Goal: Transaction & Acquisition: Purchase product/service

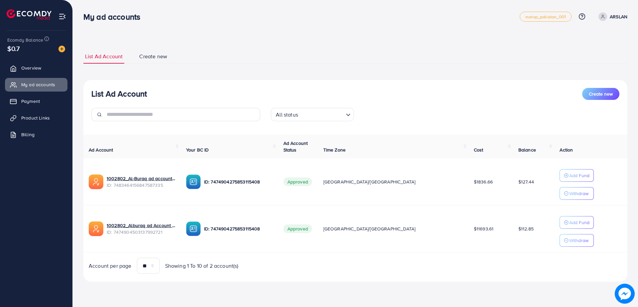
click at [377, 49] on div "List Ad Account Create new List Ad Account Create new All status Loading... Ad …" at bounding box center [355, 165] width 544 height 248
drag, startPoint x: 364, startPoint y: 48, endPoint x: 304, endPoint y: 45, distance: 60.6
drag, startPoint x: 304, startPoint y: 45, endPoint x: 164, endPoint y: 41, distance: 140.0
click at [244, 41] on div "List Ad Account Create new List Ad Account Create new All status Loading... Ad …" at bounding box center [356, 150] width 566 height 300
click at [63, 48] on img at bounding box center [62, 49] width 7 height 7
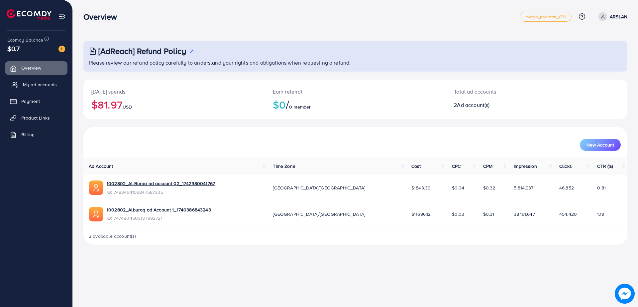
click at [52, 86] on span "My ad accounts" at bounding box center [40, 84] width 34 height 7
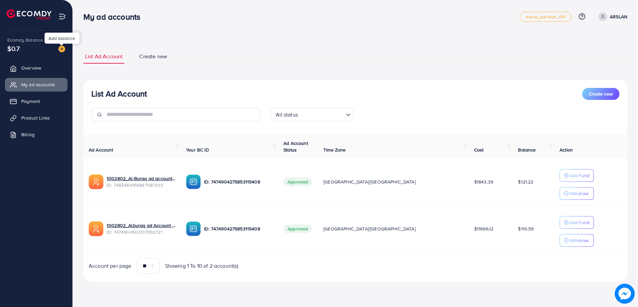
click at [63, 49] on img at bounding box center [62, 49] width 7 height 7
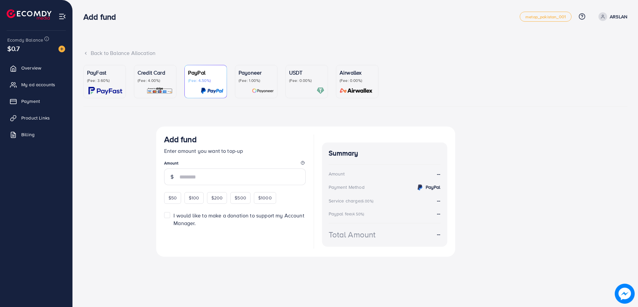
click at [292, 79] on p "(Fee: 0.00%)" at bounding box center [306, 80] width 35 height 5
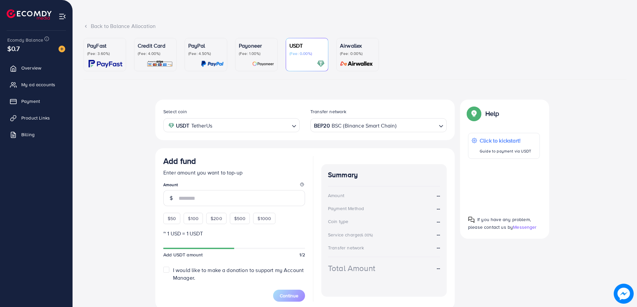
scroll to position [54, 0]
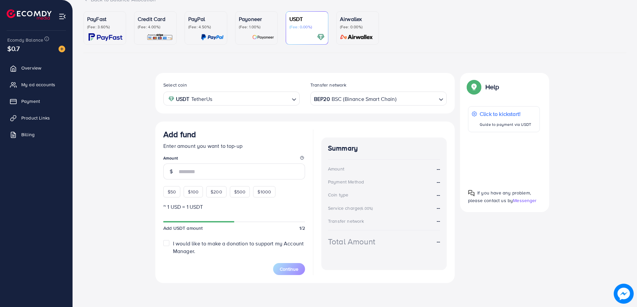
click at [227, 194] on div "$50 $100 $200 $500 $1000" at bounding box center [231, 190] width 136 height 15
click at [218, 193] on span "$200" at bounding box center [216, 191] width 12 height 7
type input "***"
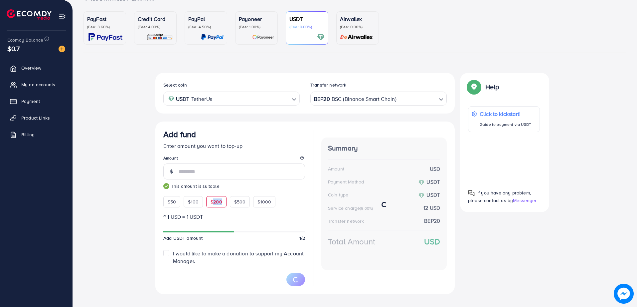
click at [218, 193] on div "$50 $100 $200 $500 $1000" at bounding box center [231, 200] width 136 height 15
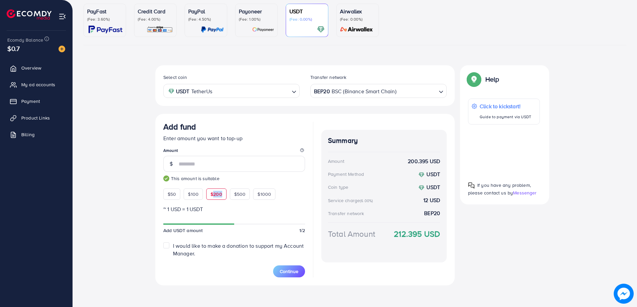
scroll to position [64, 0]
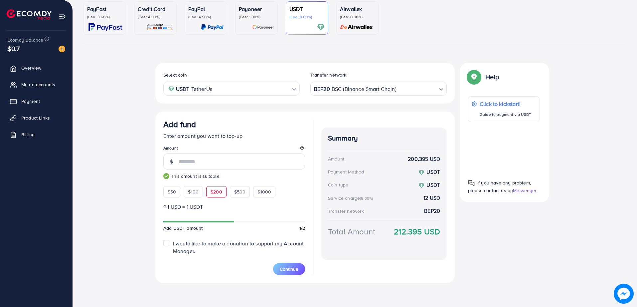
click at [310, 181] on div "Add fund Enter amount you want to top-up Amount *** This amount is suitable $50…" at bounding box center [304, 196] width 299 height 171
click at [297, 263] on button "Continue" at bounding box center [289, 269] width 32 height 12
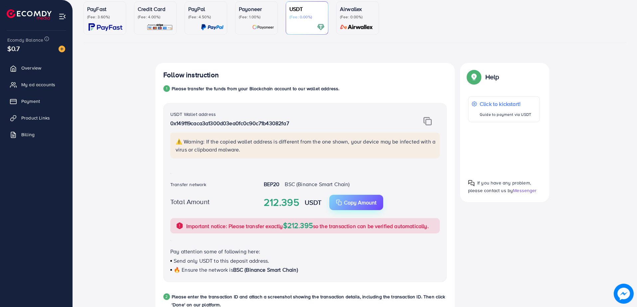
click at [362, 200] on p "Copy Amount" at bounding box center [360, 202] width 33 height 8
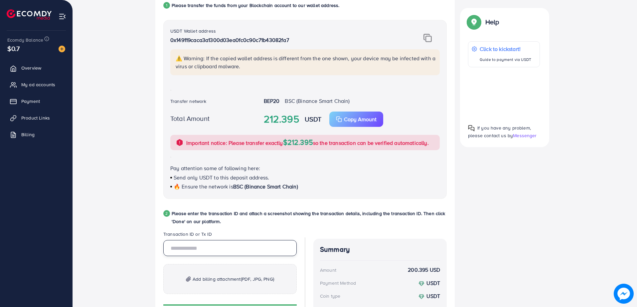
click at [246, 242] on input "text" at bounding box center [229, 248] width 133 height 16
paste input "**********"
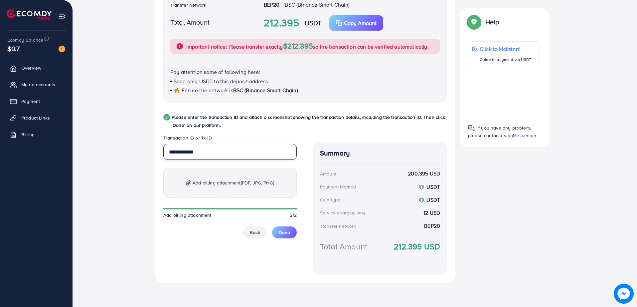
type input "**********"
click at [217, 181] on span "Add billing attachment (PDF, JPG, PNG)" at bounding box center [233, 183] width 81 height 8
click at [290, 233] on button "Done" at bounding box center [284, 232] width 25 height 12
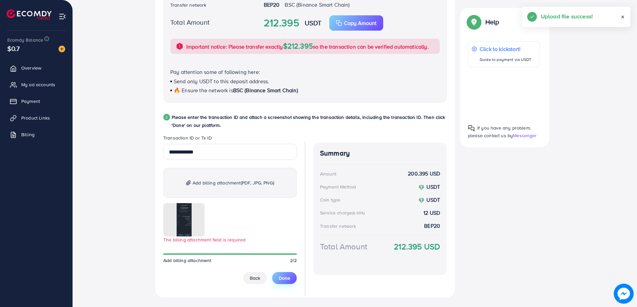
click at [288, 278] on span "Done" at bounding box center [284, 277] width 11 height 7
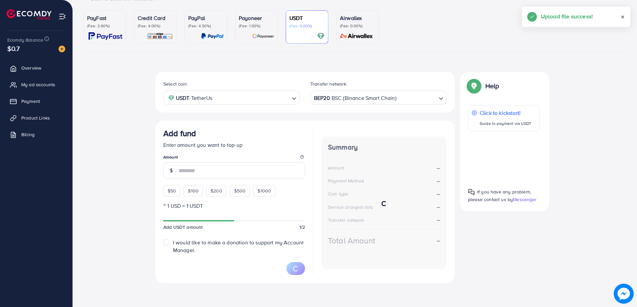
scroll to position [54, 0]
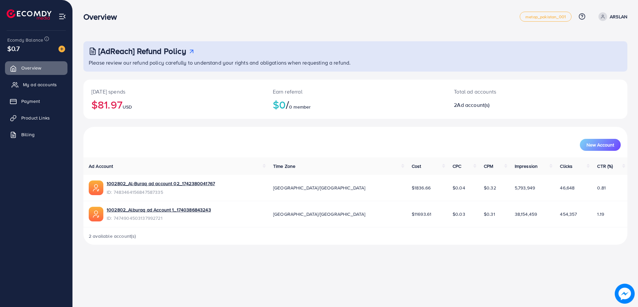
click at [49, 86] on span "My ad accounts" at bounding box center [40, 84] width 34 height 7
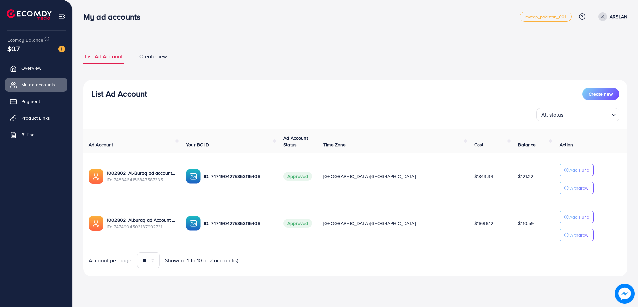
drag, startPoint x: 177, startPoint y: 276, endPoint x: 143, endPoint y: 282, distance: 34.2
click at [143, 282] on div "List Ad Account Create new List Ad Account Create new All status Loading... Ad …" at bounding box center [355, 162] width 544 height 243
drag, startPoint x: 200, startPoint y: 295, endPoint x: 172, endPoint y: 296, distance: 27.9
click at [172, 296] on div "My ad accounts metap_pakistan_001 Help Center Contact Support Plans and Pricing…" at bounding box center [319, 153] width 638 height 307
click at [167, 286] on div "List Ad Account Create new List Ad Account Create new All status Loading... Ad …" at bounding box center [356, 147] width 566 height 295
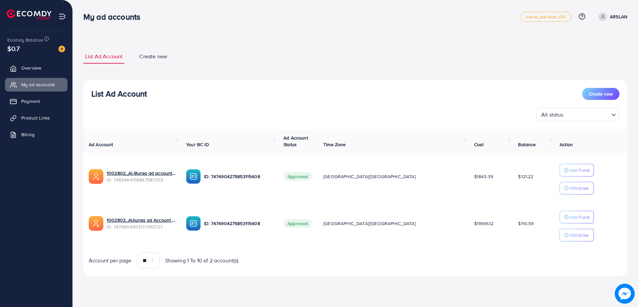
drag, startPoint x: 167, startPoint y: 286, endPoint x: 150, endPoint y: 283, distance: 17.9
drag, startPoint x: 150, startPoint y: 283, endPoint x: 124, endPoint y: 282, distance: 25.3
click at [122, 283] on div "List Ad Account Create new List Ad Account Create new All status Loading... Ad …" at bounding box center [355, 162] width 544 height 243
drag, startPoint x: 189, startPoint y: 279, endPoint x: 170, endPoint y: 279, distance: 18.3
click at [170, 279] on div "List Ad Account Create new List Ad Account Create new All status Loading... Ad …" at bounding box center [355, 162] width 544 height 243
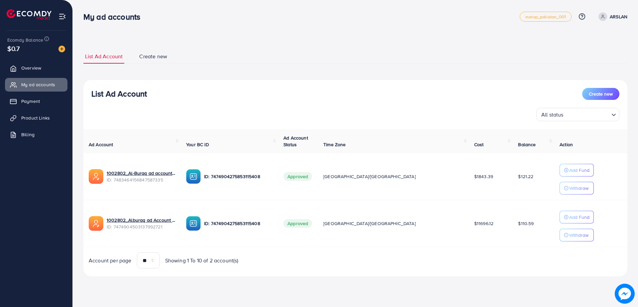
drag, startPoint x: 245, startPoint y: 101, endPoint x: 224, endPoint y: 96, distance: 21.1
click at [224, 96] on div "List Ad Account Create new" at bounding box center [355, 94] width 528 height 12
drag, startPoint x: 227, startPoint y: 39, endPoint x: 204, endPoint y: 33, distance: 23.4
click at [204, 33] on div "List Ad Account Create new List Ad Account Create new All status Loading... Ad …" at bounding box center [356, 147] width 566 height 295
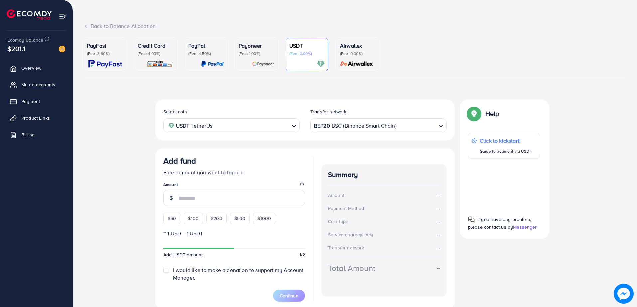
scroll to position [54, 0]
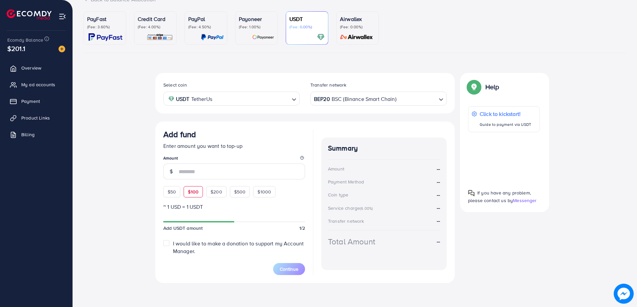
click at [200, 191] on div "Add fund Enter amount you want to top-up Amount $50 $100 $200 $500 $1000" at bounding box center [234, 163] width 142 height 68
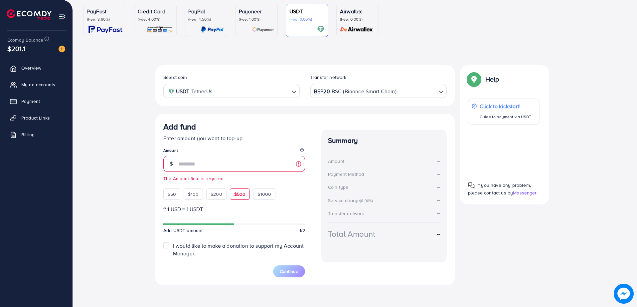
scroll to position [64, 0]
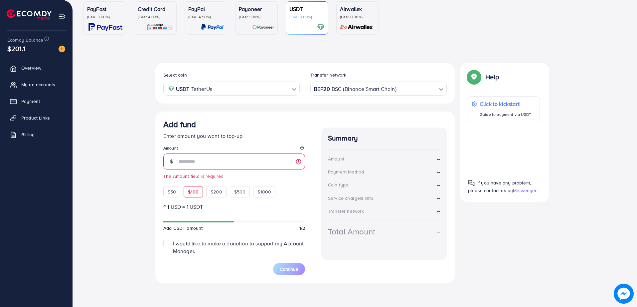
click at [191, 190] on span "$100" at bounding box center [193, 191] width 11 height 7
type input "***"
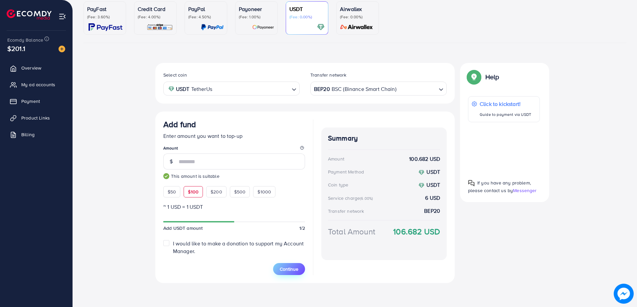
click at [294, 267] on span "Continue" at bounding box center [289, 268] width 19 height 7
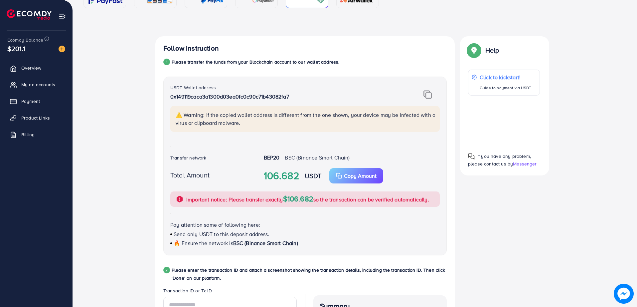
scroll to position [119, 0]
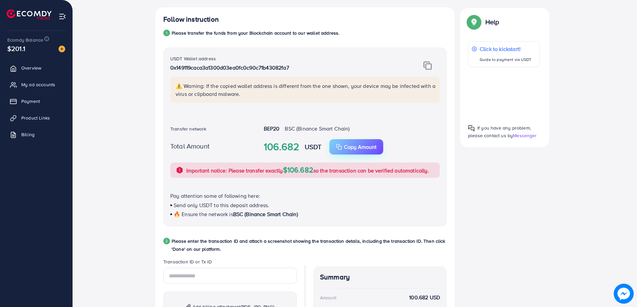
click at [343, 144] on div "Copy Amount Copy" at bounding box center [356, 147] width 41 height 8
click at [178, 256] on div "2 Please enter the transaction ID and attach a screenshot showing the transacti…" at bounding box center [304, 247] width 283 height 21
drag, startPoint x: 167, startPoint y: 256, endPoint x: 159, endPoint y: 256, distance: 8.3
drag, startPoint x: 159, startPoint y: 256, endPoint x: 143, endPoint y: 257, distance: 15.7
click at [143, 257] on div "Follow instruction 1 Please transfer the funds from your Blockchain account to …" at bounding box center [354, 209] width 543 height 404
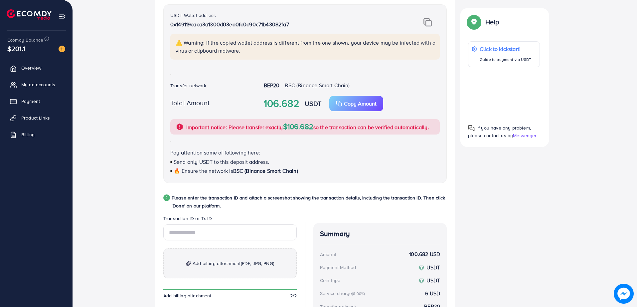
scroll to position [230, 0]
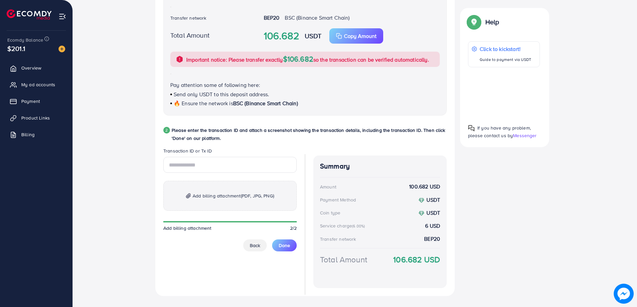
click at [225, 155] on legend "Transaction ID or Tx ID" at bounding box center [229, 151] width 133 height 9
click at [226, 161] on input "text" at bounding box center [229, 165] width 133 height 16
paste input "**********"
type input "**********"
click at [209, 192] on span "Add billing attachment (PDF, JPG, PNG)" at bounding box center [233, 196] width 81 height 8
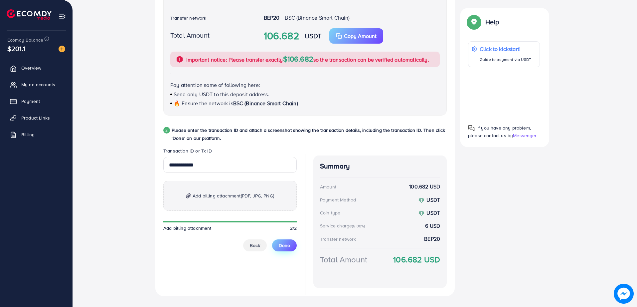
click at [287, 244] on span "Done" at bounding box center [284, 245] width 11 height 7
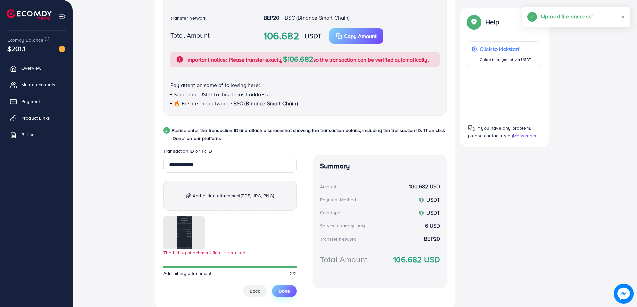
click at [286, 285] on button "Done" at bounding box center [284, 291] width 25 height 12
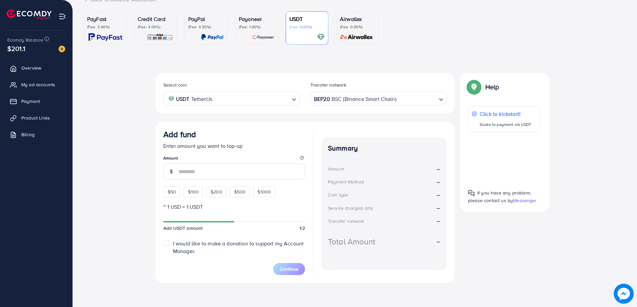
scroll to position [54, 0]
click at [39, 85] on span "My ad accounts" at bounding box center [40, 84] width 34 height 7
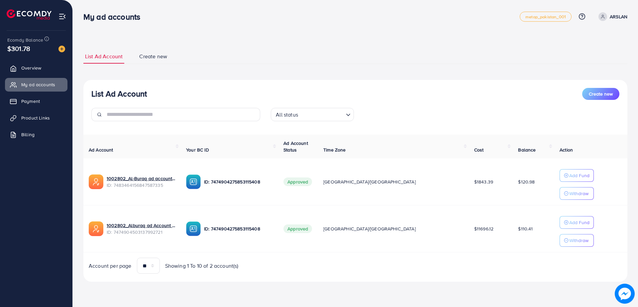
drag, startPoint x: 270, startPoint y: 66, endPoint x: 238, endPoint y: 67, distance: 32.6
click at [238, 67] on div "List Ad Account Create new List Ad Account Create new All status Loading... Ad …" at bounding box center [355, 165] width 544 height 232
drag, startPoint x: 363, startPoint y: 105, endPoint x: 245, endPoint y: 87, distance: 119.4
drag, startPoint x: 245, startPoint y: 87, endPoint x: 182, endPoint y: 91, distance: 63.3
click at [182, 91] on div "List Ad Account Create new" at bounding box center [355, 94] width 528 height 12
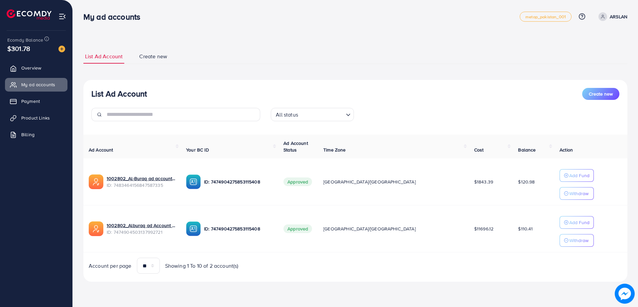
drag, startPoint x: 207, startPoint y: 93, endPoint x: 178, endPoint y: 93, distance: 29.6
click at [178, 93] on div "List Ad Account Create new" at bounding box center [355, 94] width 528 height 12
click at [570, 220] on p "Add Fund" at bounding box center [580, 222] width 20 height 8
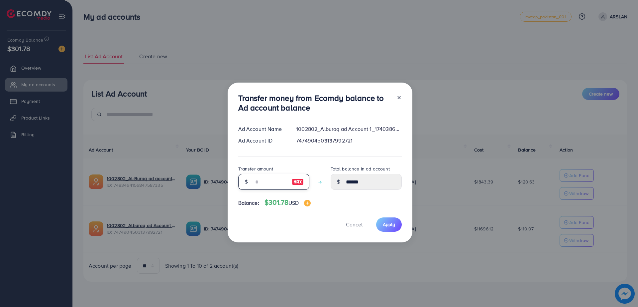
click at [258, 178] on input "number" at bounding box center [270, 182] width 33 height 16
type input "*"
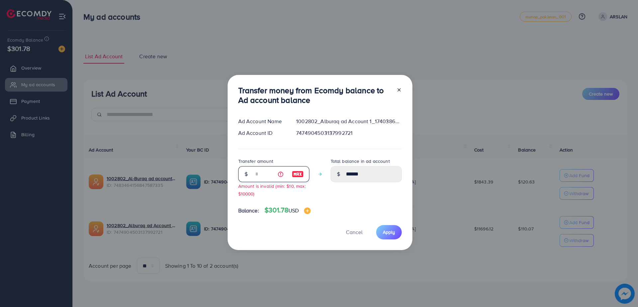
type input "******"
type input "**"
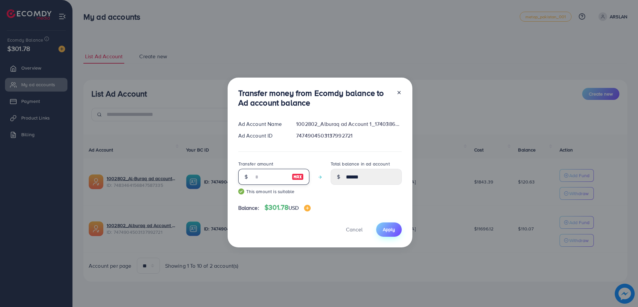
type input "******"
type input "**"
click at [396, 225] on button "Apply" at bounding box center [389, 229] width 26 height 14
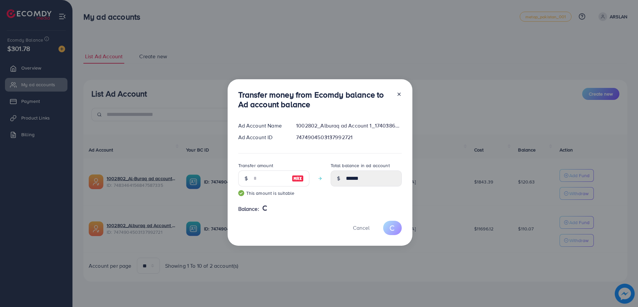
type input "******"
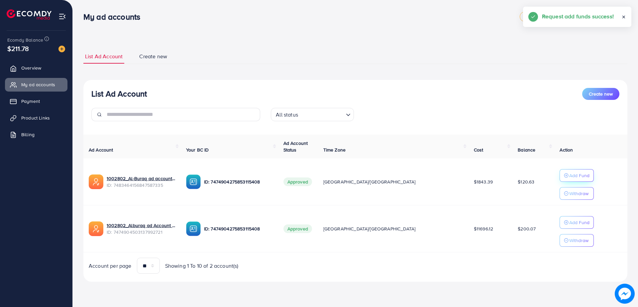
click at [570, 178] on p "Add Fund" at bounding box center [580, 175] width 20 height 8
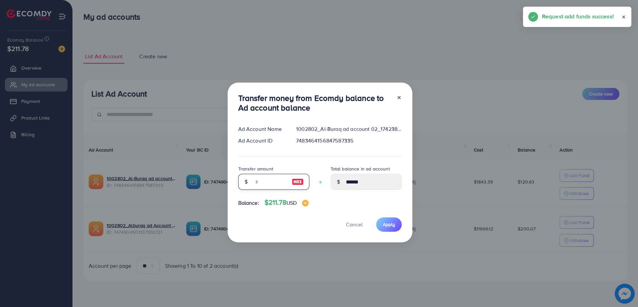
click at [276, 182] on input "number" at bounding box center [270, 182] width 33 height 16
type input "*"
type input "******"
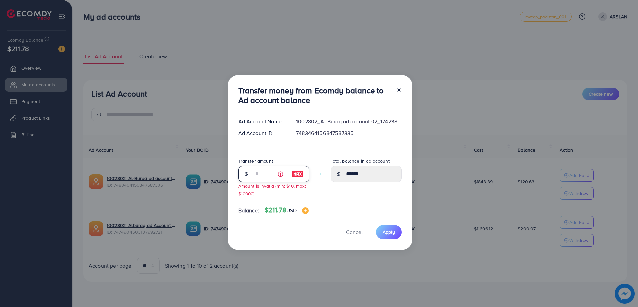
type input "**"
type input "******"
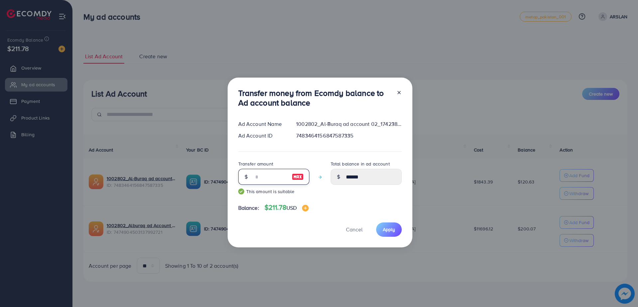
type input "**"
click at [389, 219] on div "Transfer money from Ecomdy balance to Ad account balance Ad Account Name 100280…" at bounding box center [320, 162] width 185 height 170
click at [389, 222] on button "Apply" at bounding box center [389, 229] width 26 height 14
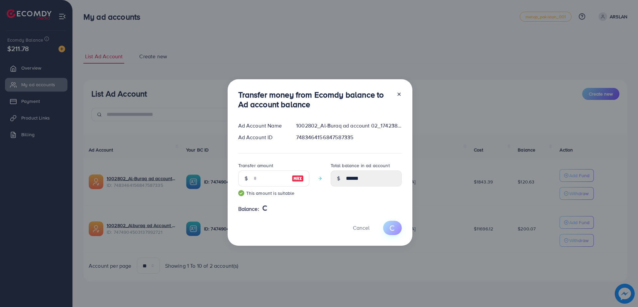
type input "******"
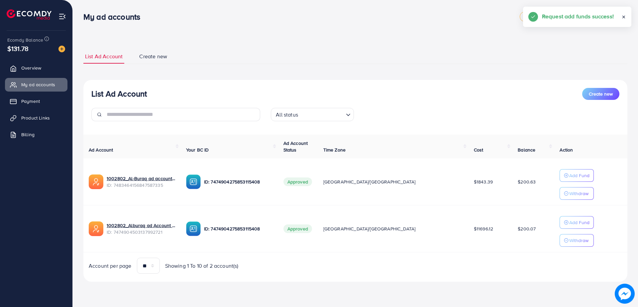
drag, startPoint x: 327, startPoint y: 54, endPoint x: 291, endPoint y: 60, distance: 36.7
click at [291, 59] on ul "List Ad Account Create new" at bounding box center [355, 56] width 544 height 15
